Goal: Information Seeking & Learning: Learn about a topic

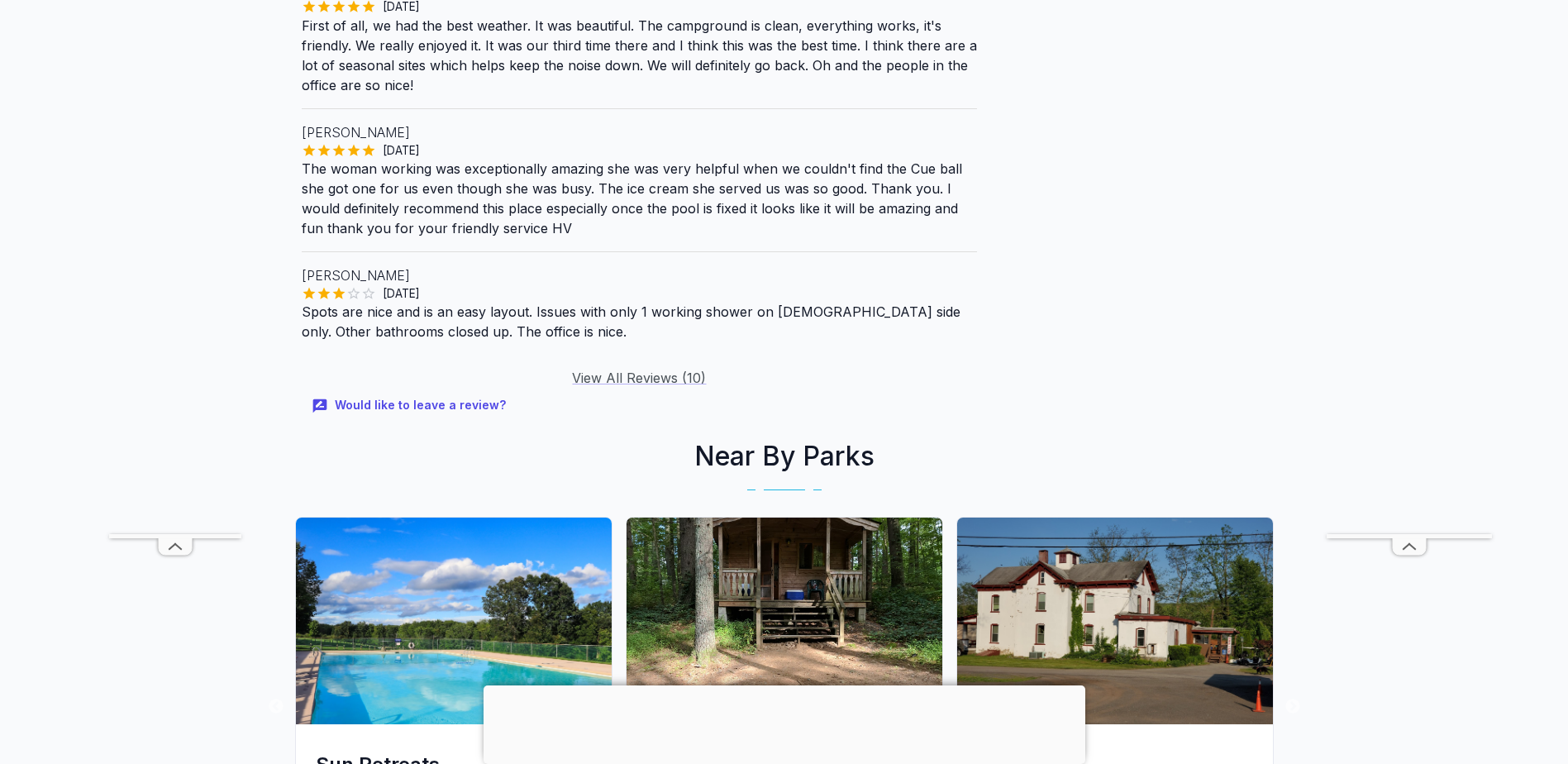
scroll to position [1736, 0]
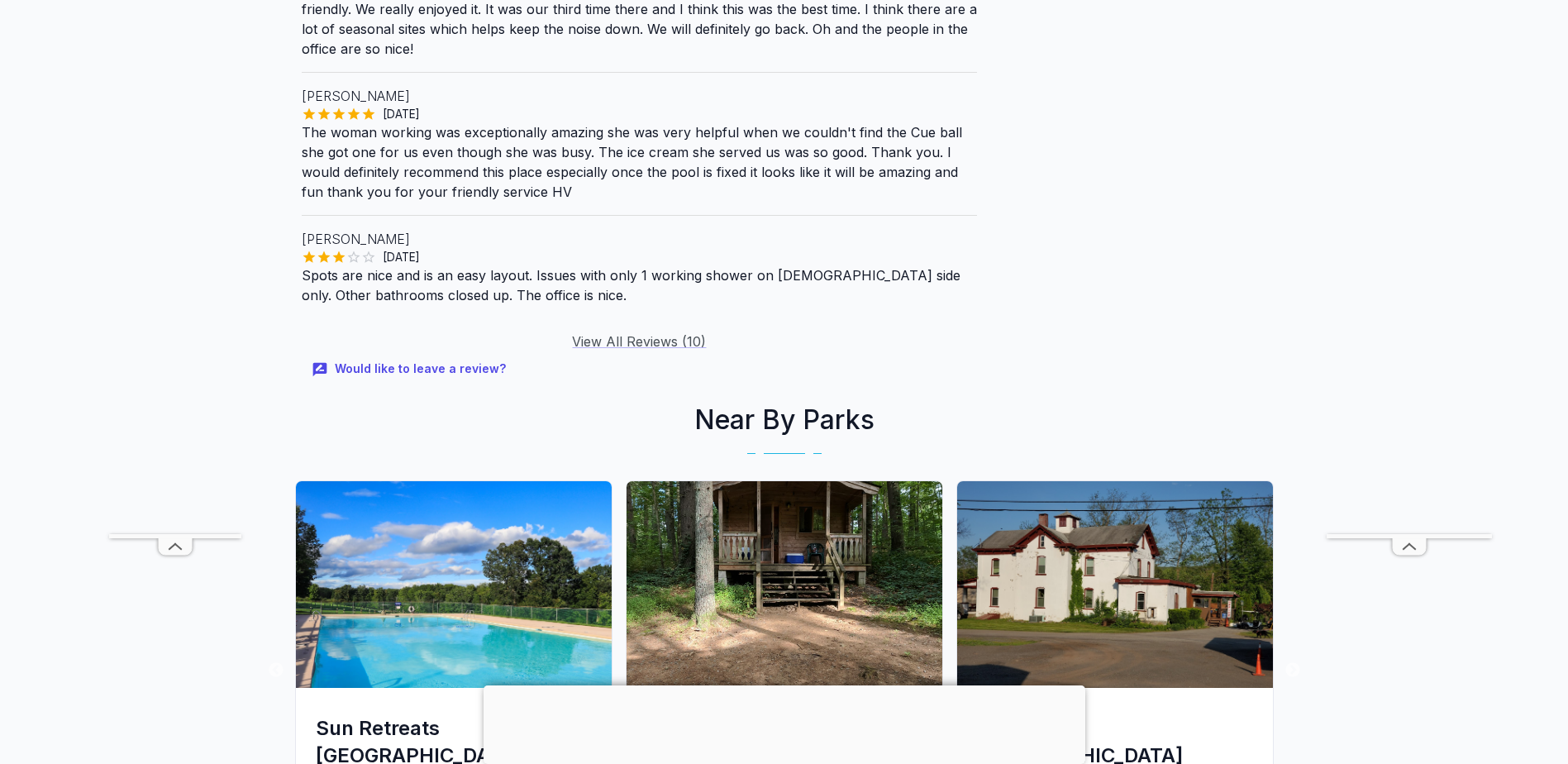
click at [616, 333] on link "View All Reviews ( 10 )" at bounding box center [639, 341] width 134 height 17
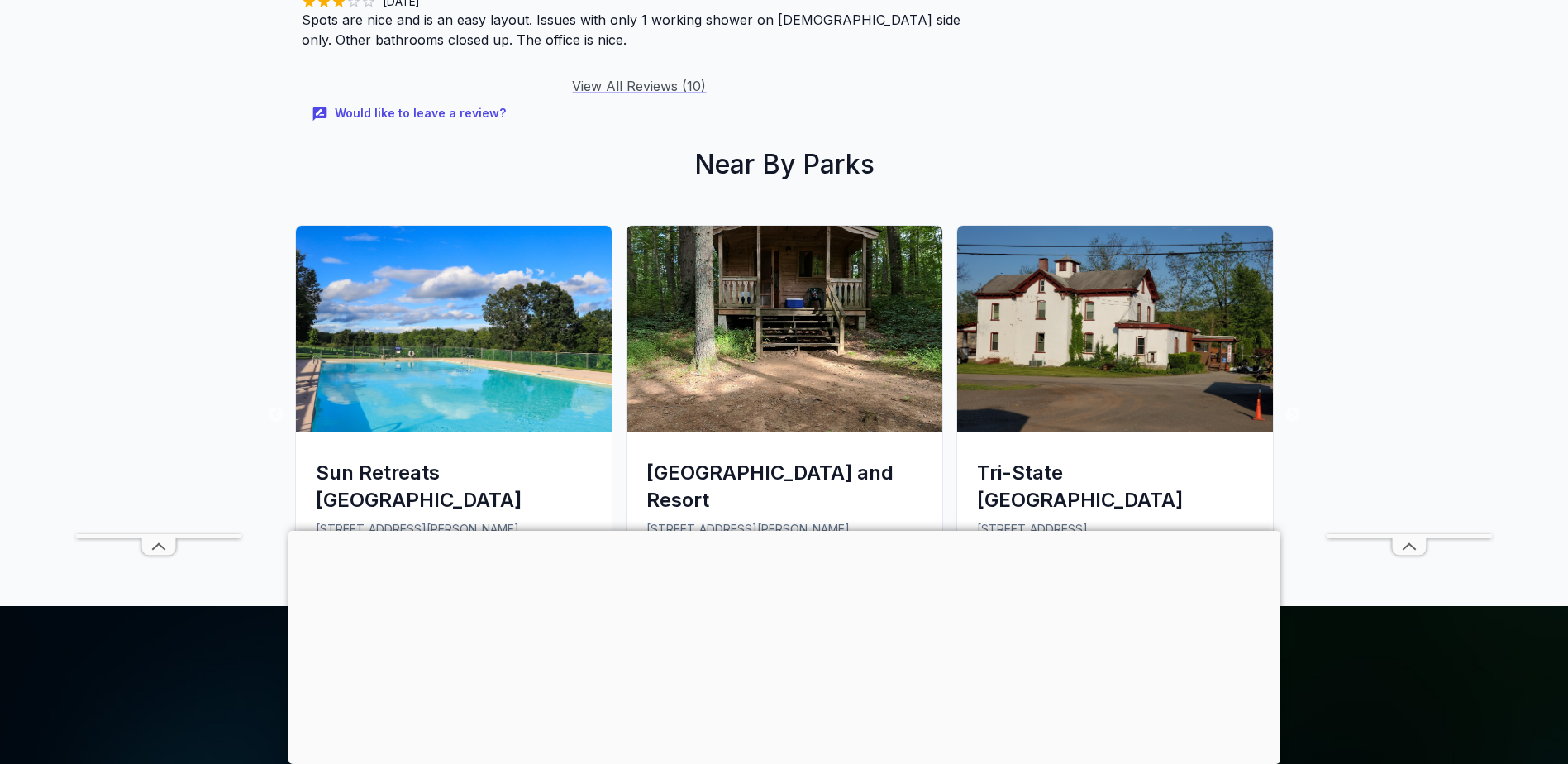
scroll to position [2066, 0]
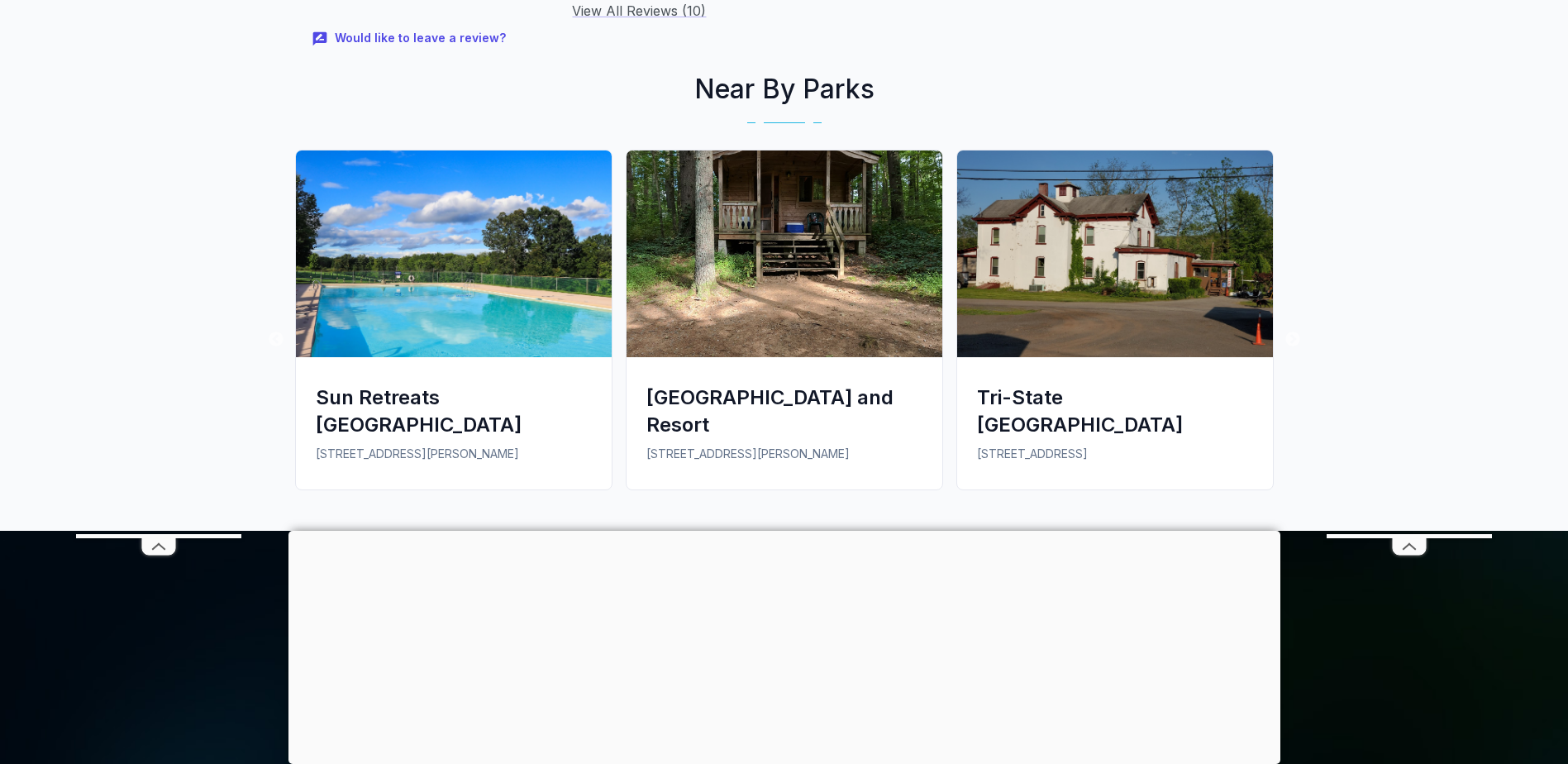
click at [777, 243] on img at bounding box center [784, 254] width 315 height 207
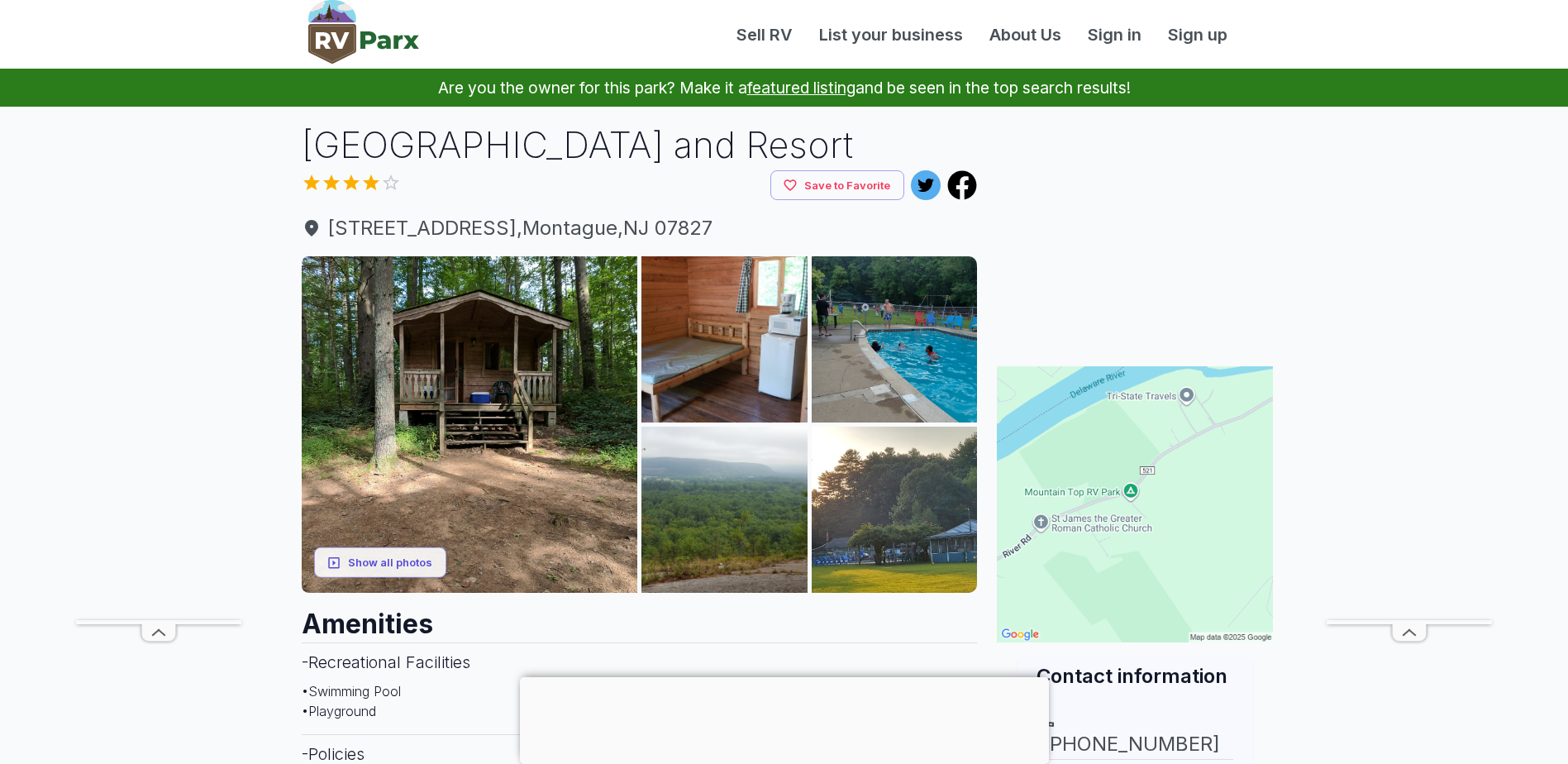
click at [735, 368] on img at bounding box center [725, 340] width 166 height 166
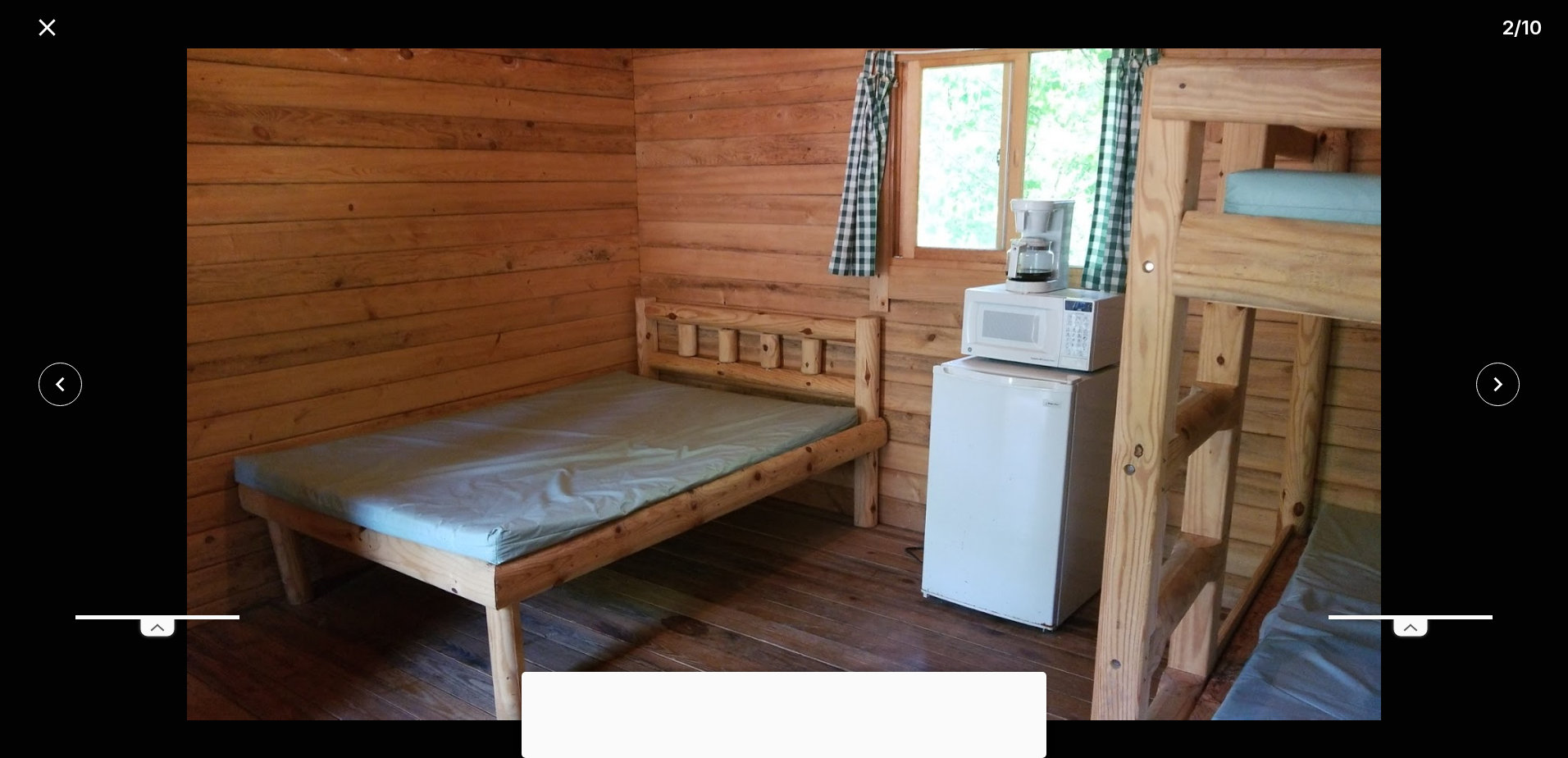
click at [1500, 382] on icon "close" at bounding box center [1499, 385] width 9 height 15
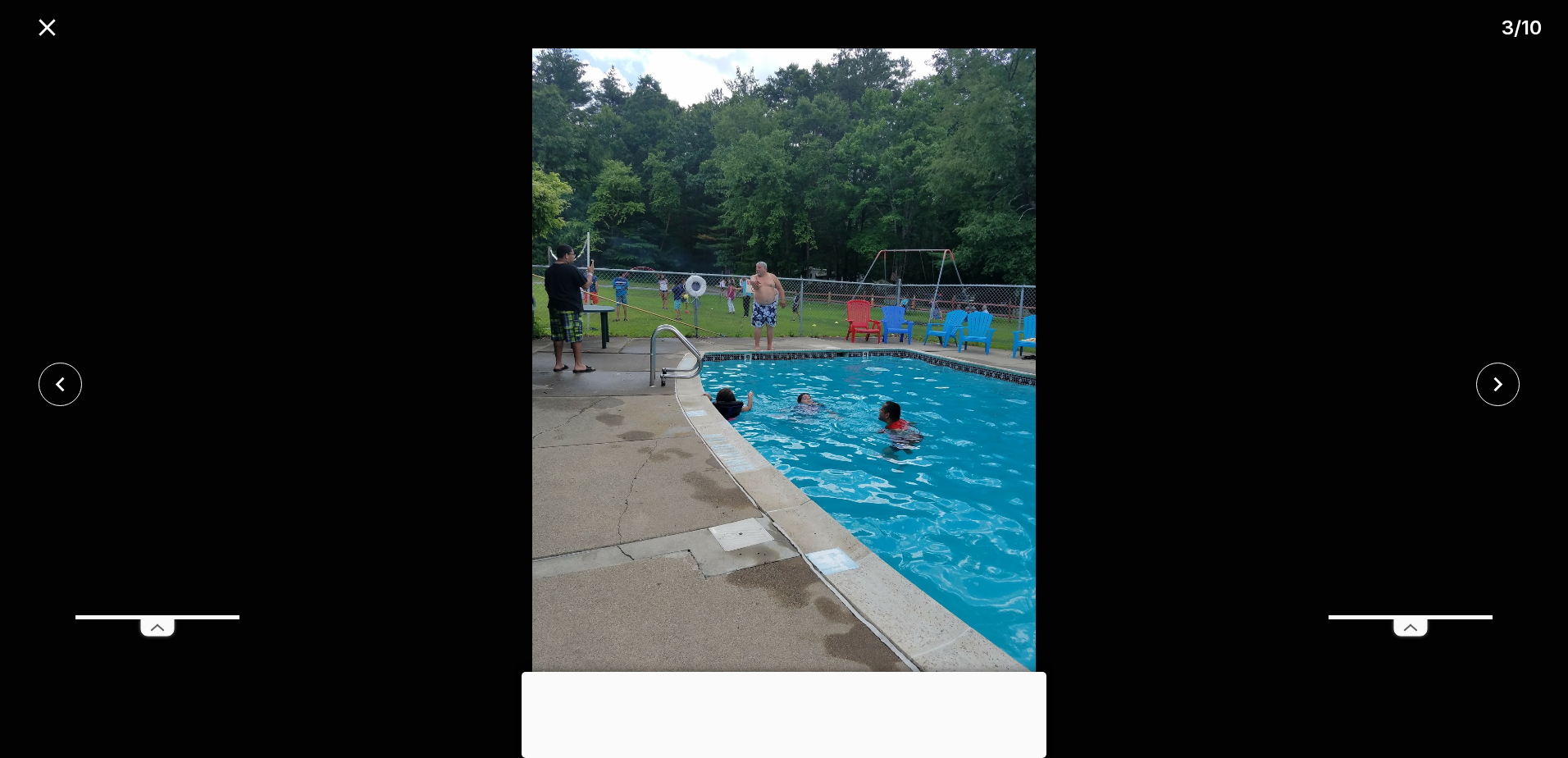
click at [1500, 382] on icon "close" at bounding box center [1499, 385] width 9 height 15
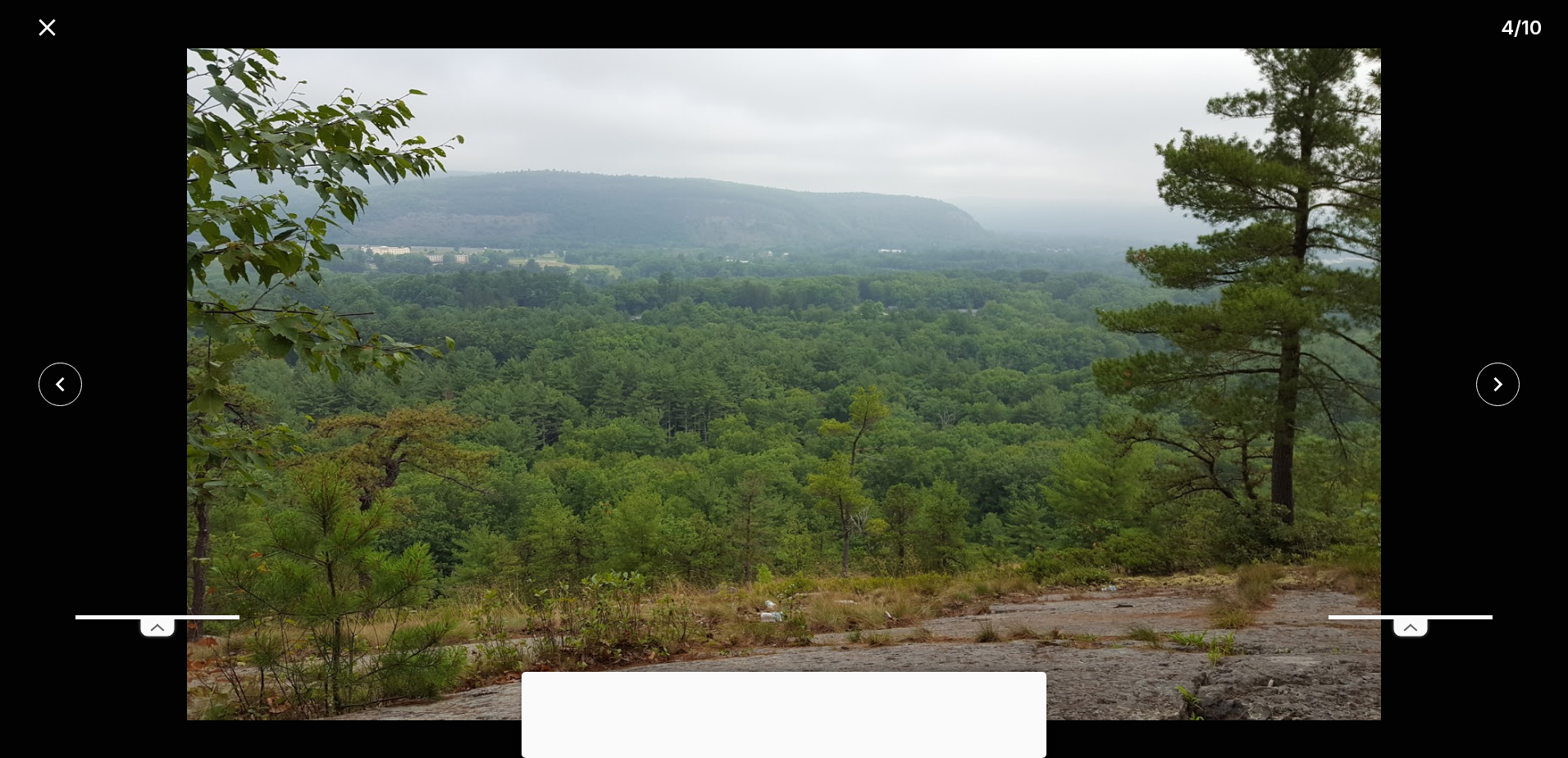
click at [1500, 382] on icon "close" at bounding box center [1499, 385] width 9 height 15
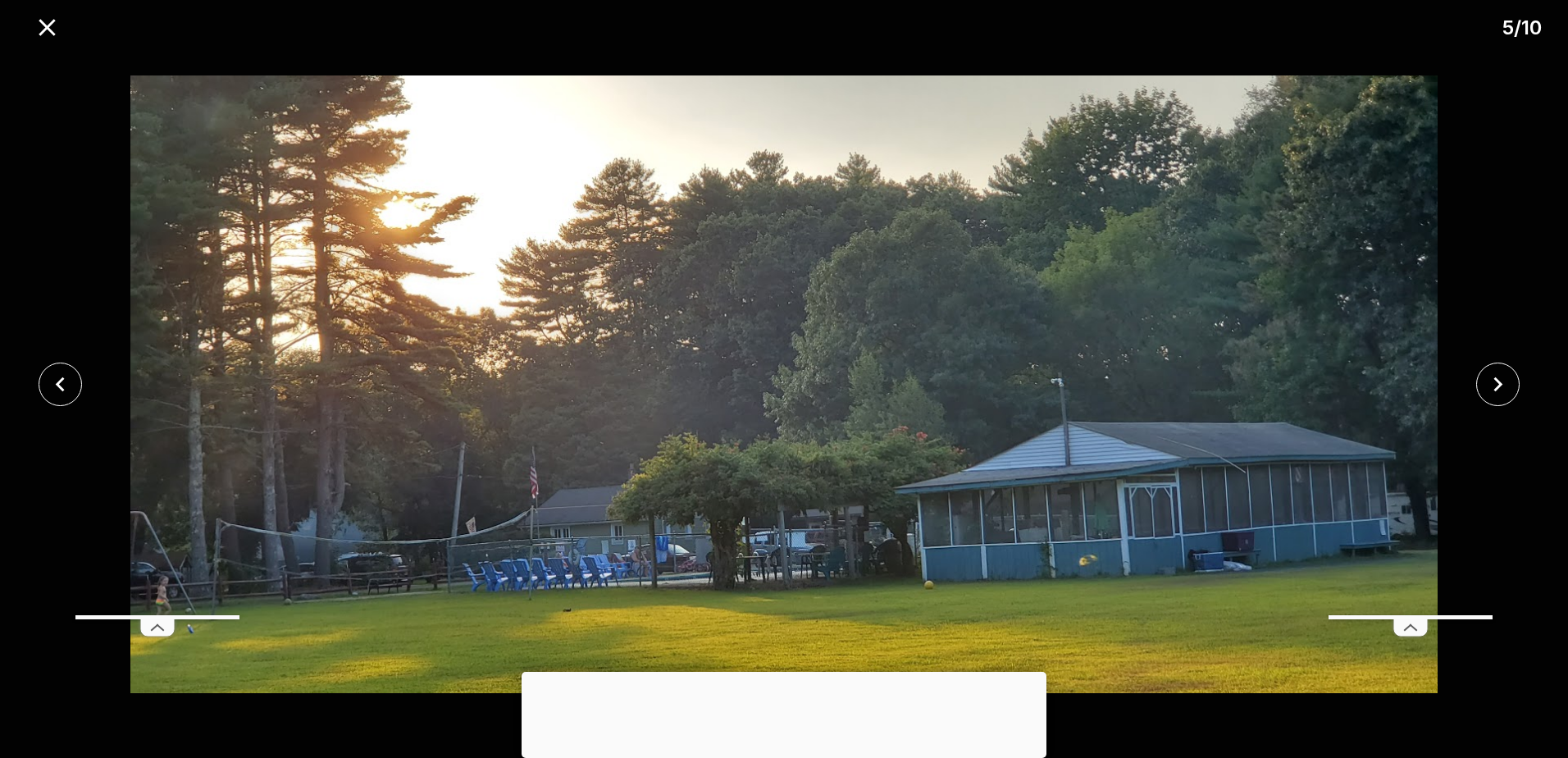
click at [1500, 382] on icon "close" at bounding box center [1499, 385] width 9 height 15
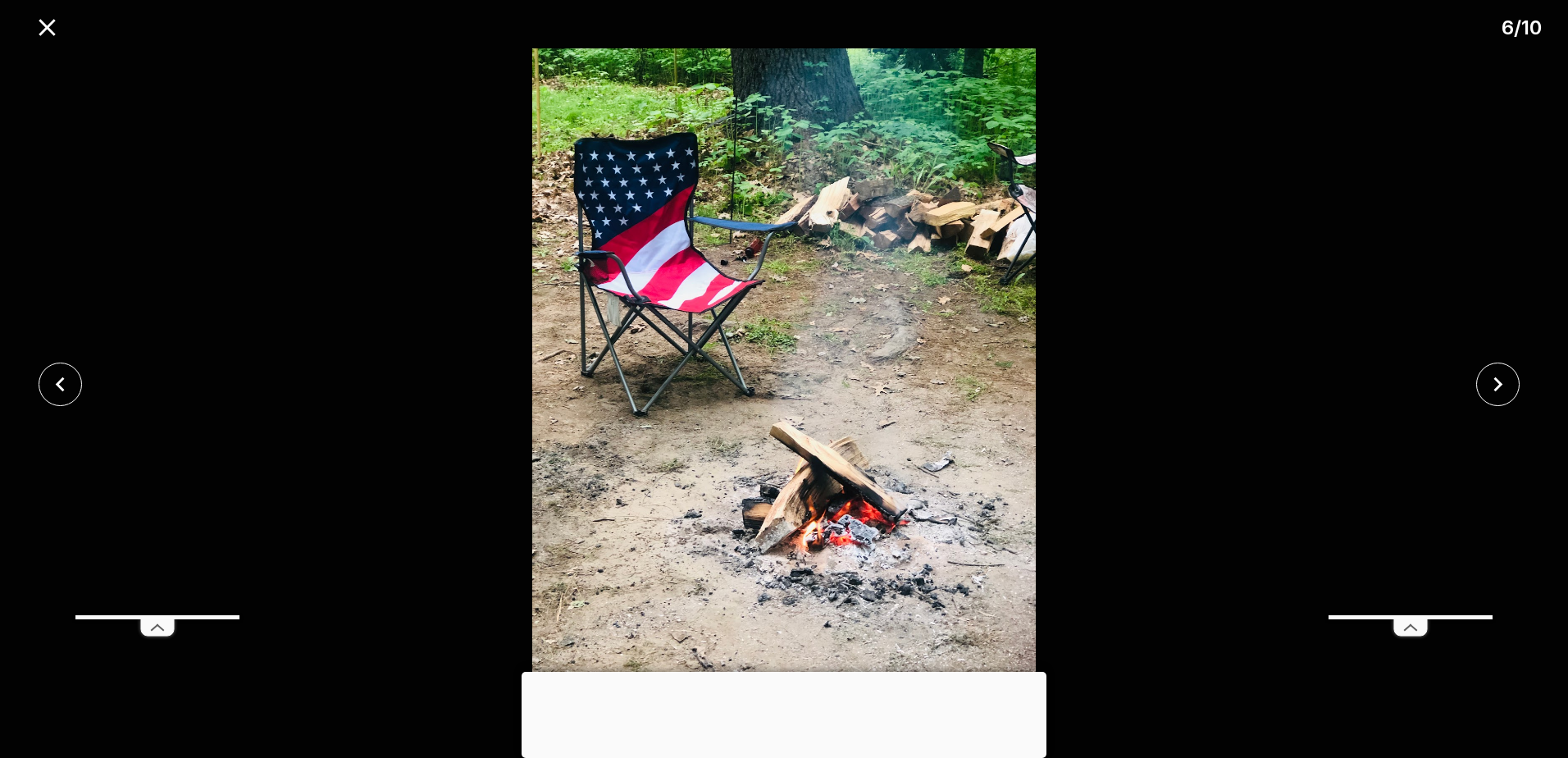
click at [1500, 382] on icon "close" at bounding box center [1499, 385] width 9 height 15
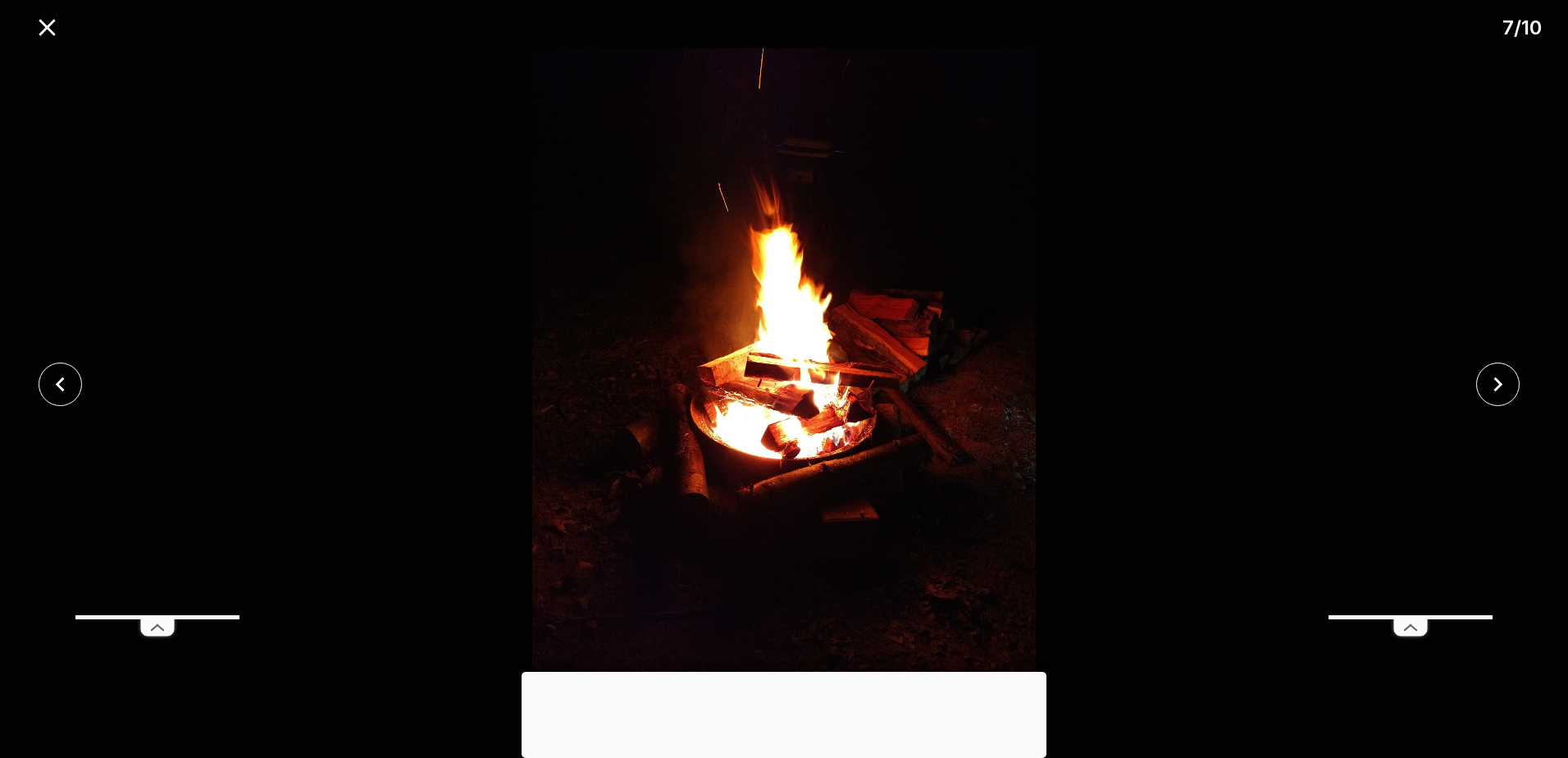
click at [1500, 382] on icon "close" at bounding box center [1499, 385] width 9 height 15
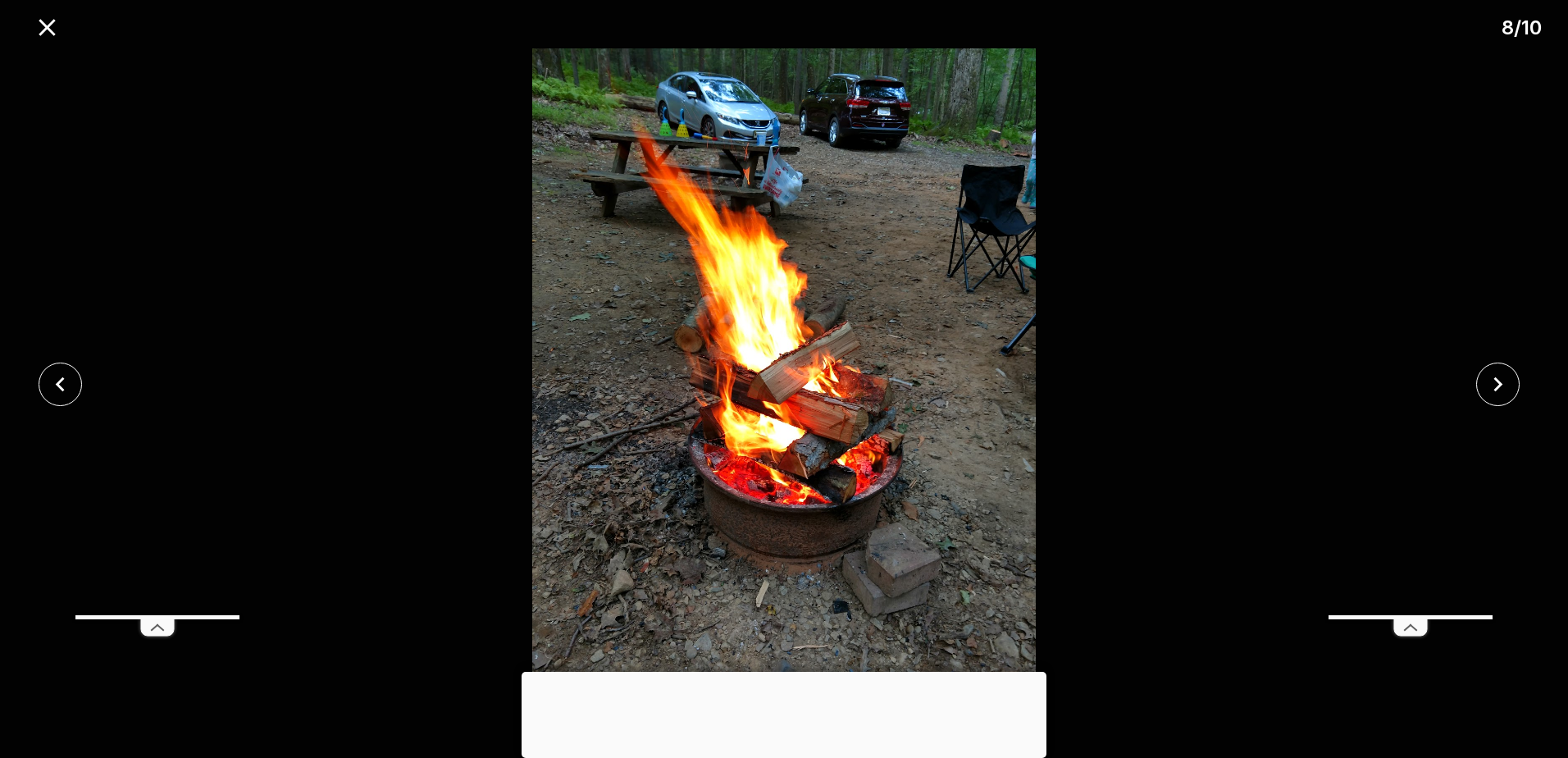
click at [1500, 382] on icon "close" at bounding box center [1499, 385] width 9 height 15
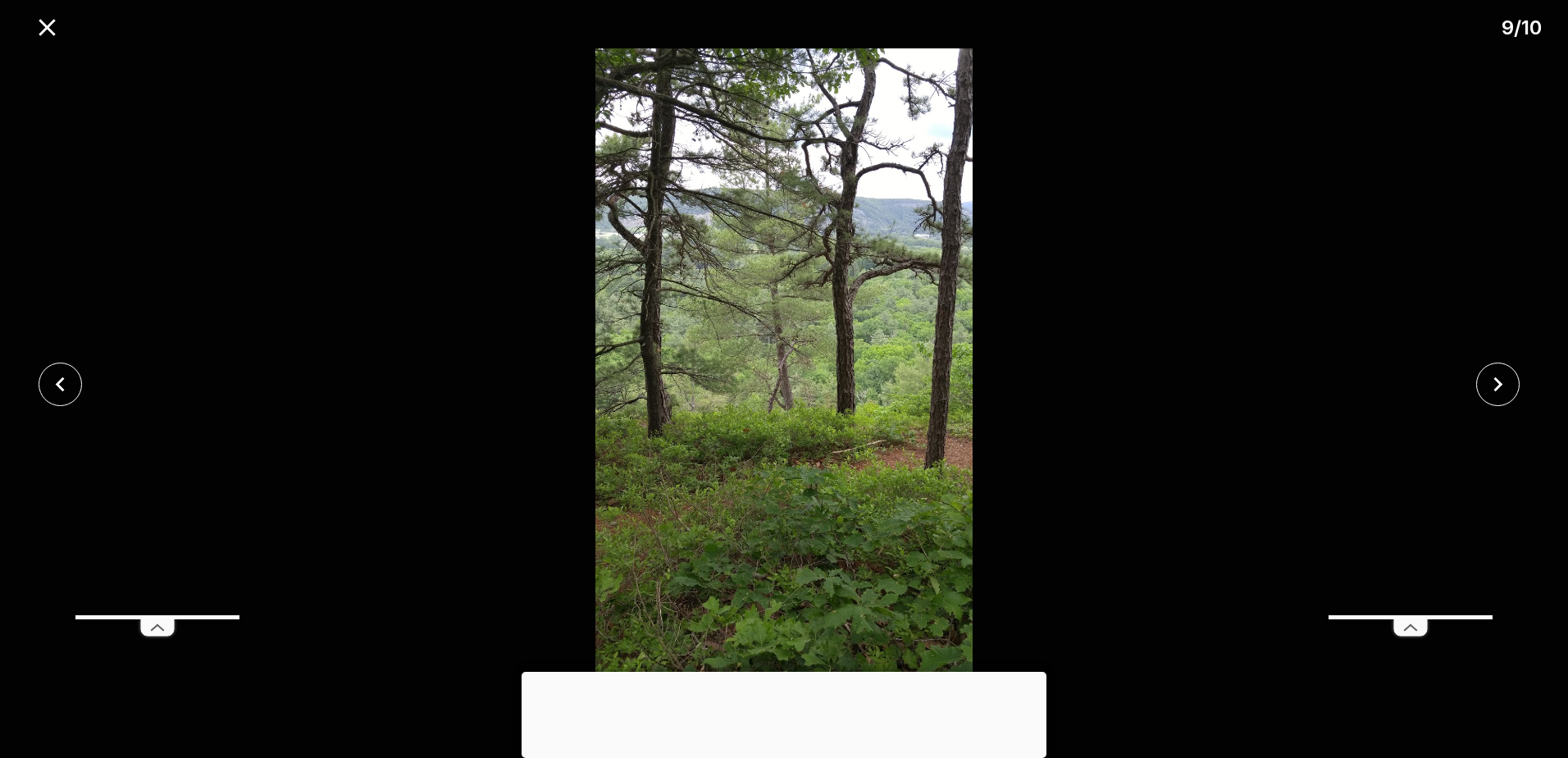
click at [1500, 382] on icon "close" at bounding box center [1499, 385] width 9 height 15
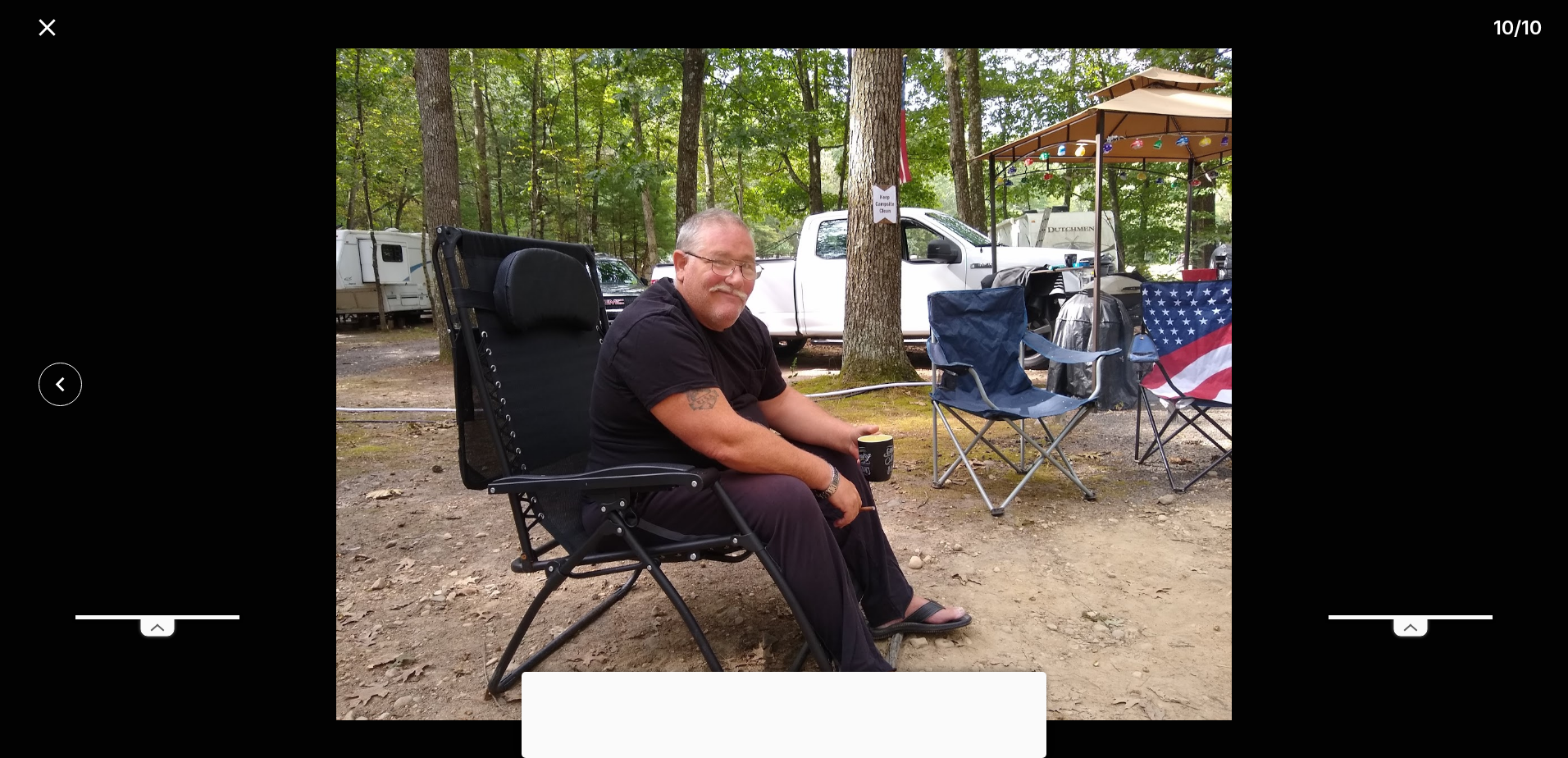
click at [1500, 382] on div at bounding box center [784, 384] width 1568 height 672
click at [47, 20] on icon "close" at bounding box center [46, 27] width 29 height 29
